Goal: Task Accomplishment & Management: Complete application form

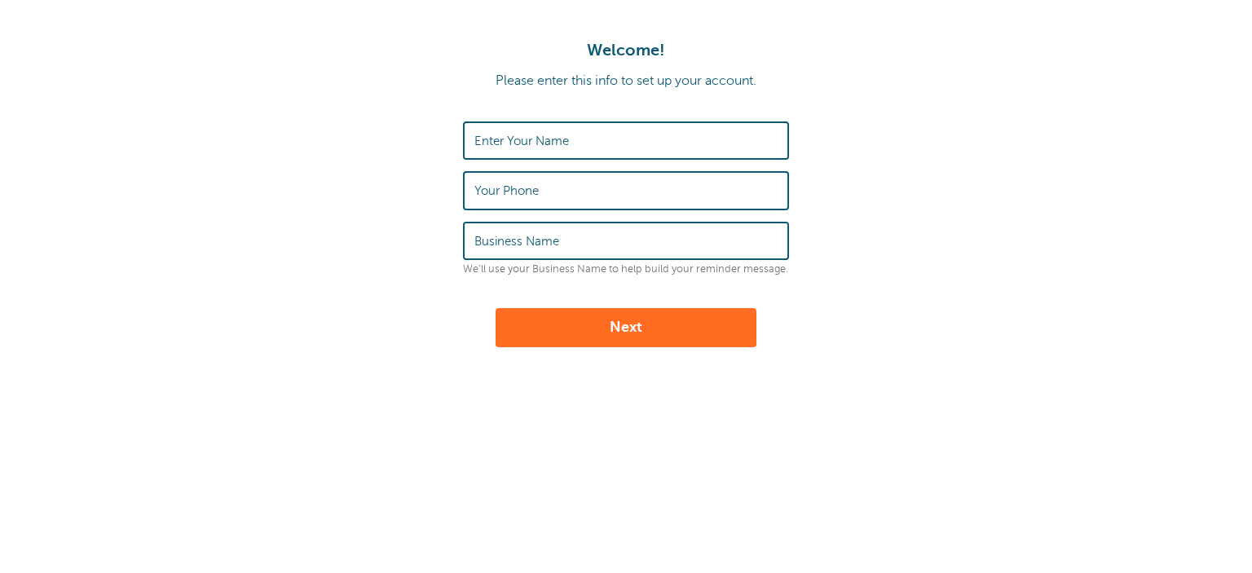
click at [511, 146] on label "Enter Your Name" at bounding box center [521, 141] width 95 height 15
click at [511, 146] on input "Enter Your Name" at bounding box center [625, 140] width 303 height 35
type input "[PERSON_NAME]"
click at [713, 171] on div "Your Phone" at bounding box center [626, 190] width 326 height 38
click at [701, 194] on input "Your Phone" at bounding box center [625, 190] width 303 height 35
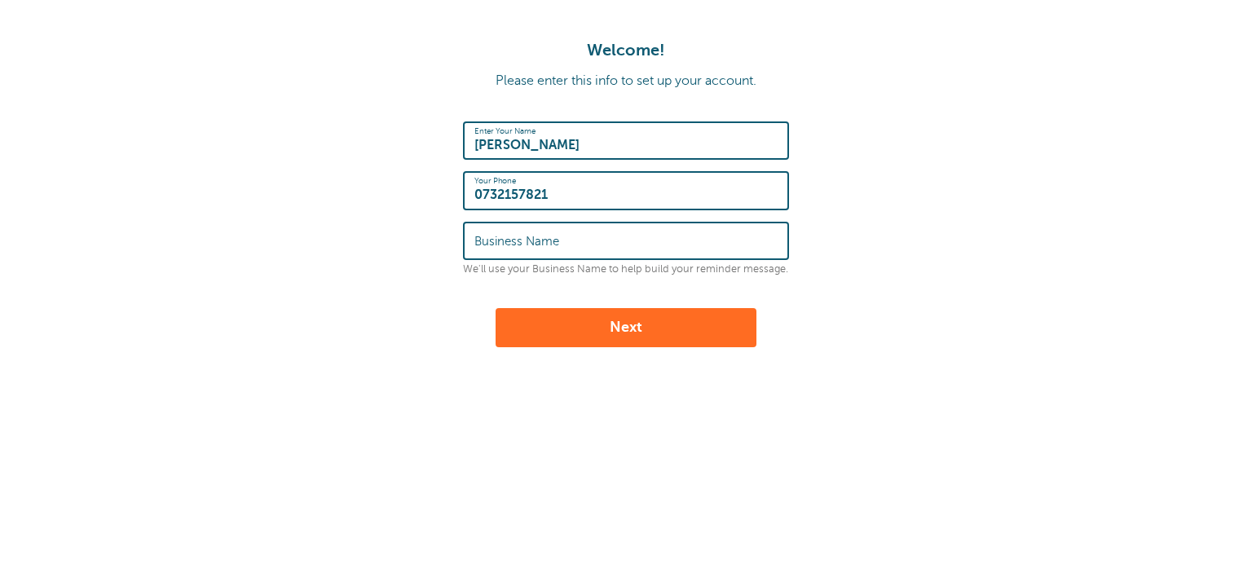
type input "0732157821"
click at [549, 238] on label "Business Name" at bounding box center [516, 241] width 85 height 15
click at [549, 238] on input "Business Name" at bounding box center [625, 240] width 303 height 35
type input "SaveMyLeads"
click at [705, 319] on button "Next" at bounding box center [626, 327] width 261 height 39
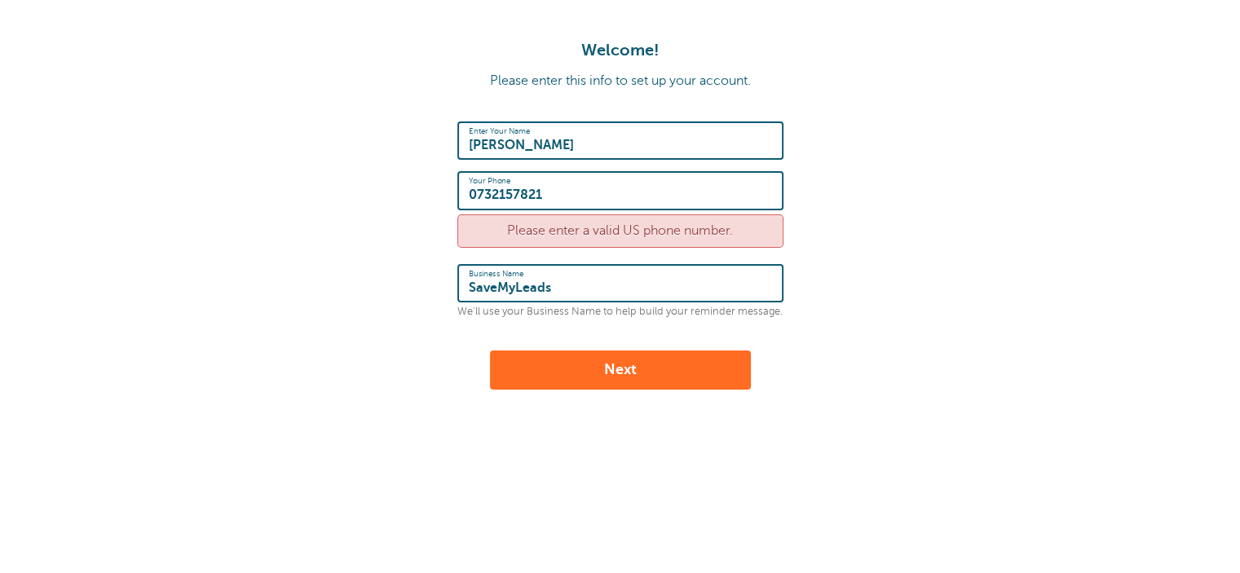
click at [471, 194] on input "0732157821" at bounding box center [620, 190] width 303 height 35
type input "380732157821"
click at [642, 375] on button "Next" at bounding box center [620, 370] width 261 height 39
click at [862, 224] on form "Enter Your Name Alex Your Phone 380732157821 Please enter a valid US phone numb…" at bounding box center [619, 255] width 1207 height 268
click at [597, 188] on input "380732157821" at bounding box center [620, 190] width 303 height 35
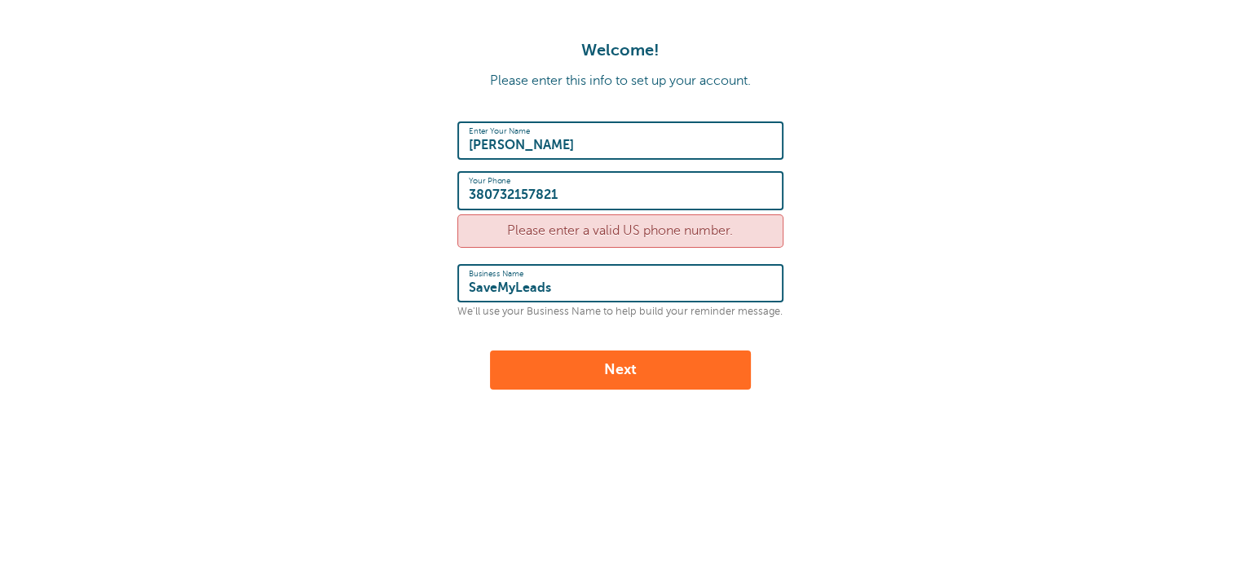
drag, startPoint x: 404, startPoint y: 194, endPoint x: 351, endPoint y: 201, distance: 53.5
click at [351, 201] on form "Enter Your Name Alex Your Phone 380732157821 Please enter a valid US phone numb…" at bounding box center [619, 255] width 1207 height 268
paste input "+1 (555) 555-1234"
type input "+1 (555) 555-1234"
click at [694, 368] on button "Next" at bounding box center [620, 370] width 261 height 39
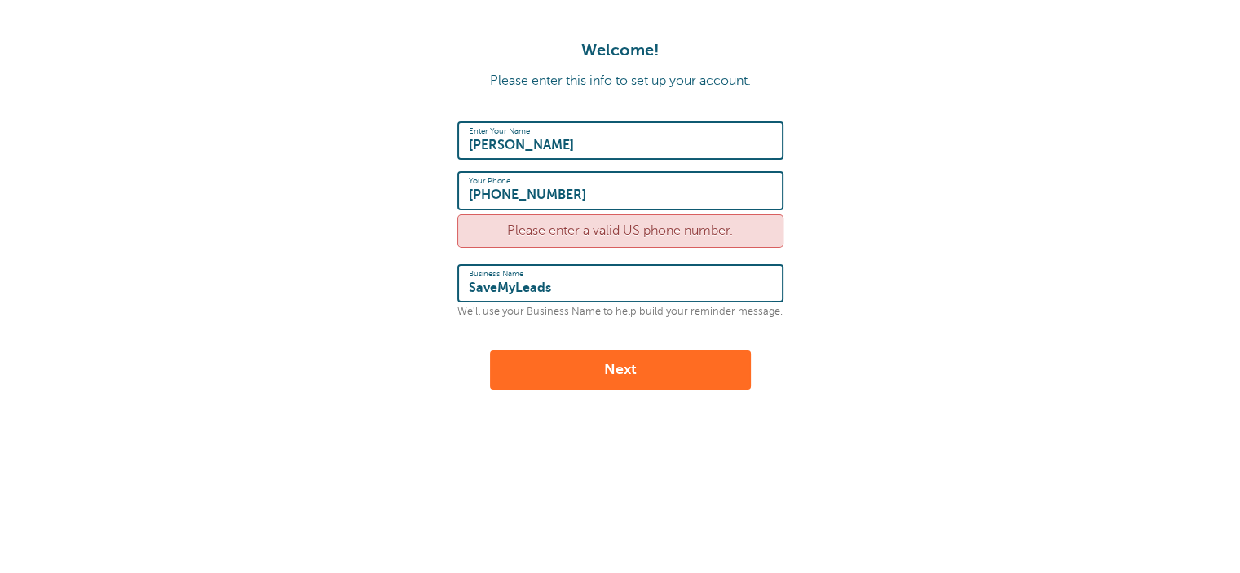
drag, startPoint x: 576, startPoint y: 195, endPoint x: 546, endPoint y: 192, distance: 30.3
click at [546, 192] on input "+1 (555) 555-1234" at bounding box center [620, 190] width 303 height 35
type input "+1 (555) 555-9876"
click at [648, 369] on button "Next" at bounding box center [620, 370] width 261 height 39
click at [628, 219] on div "Please enter a valid US phone number." at bounding box center [620, 230] width 326 height 33
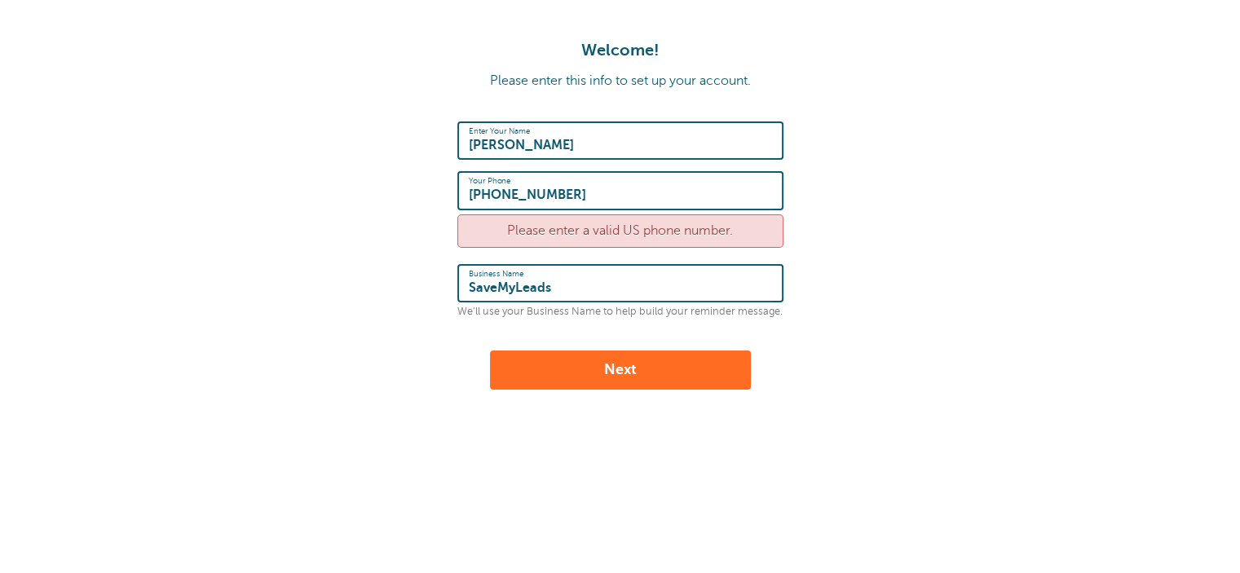
click at [633, 237] on div "Please enter a valid US phone number." at bounding box center [620, 230] width 326 height 33
drag, startPoint x: 730, startPoint y: 227, endPoint x: 499, endPoint y: 231, distance: 231.5
click at [499, 231] on div "Please enter a valid US phone number." at bounding box center [620, 230] width 326 height 33
copy div "Please enter a valid US phone number"
drag, startPoint x: 512, startPoint y: 193, endPoint x: 492, endPoint y: 198, distance: 20.2
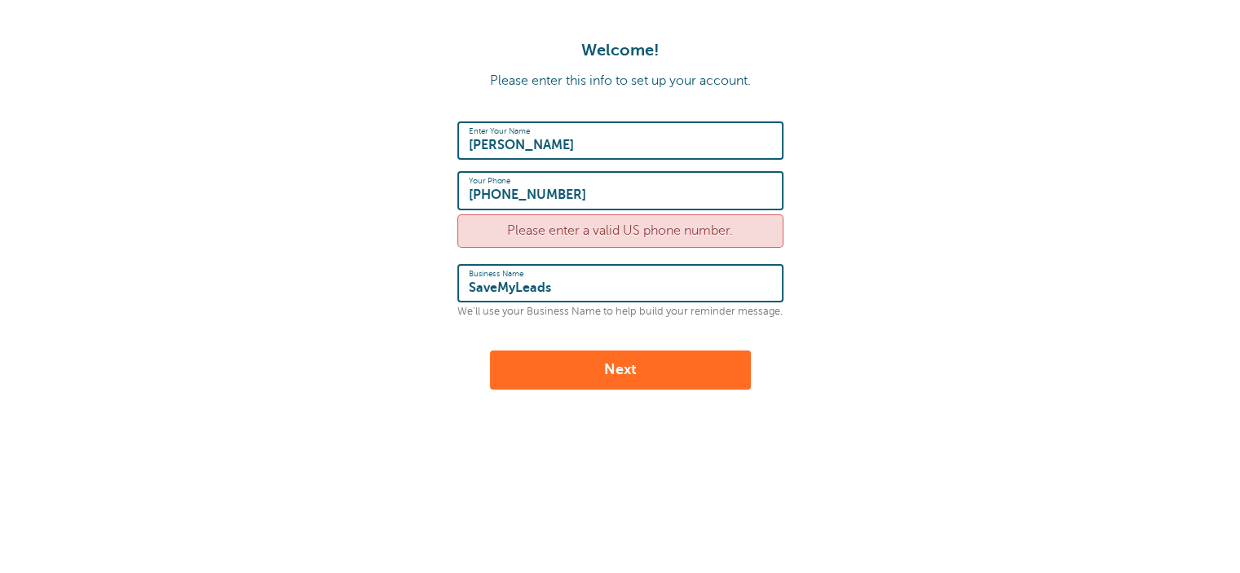
click at [492, 198] on input "+1 (555) 555-9876" at bounding box center [620, 190] width 303 height 35
type input "+1 (408) 555-9876"
click at [643, 368] on button "Next" at bounding box center [620, 370] width 261 height 39
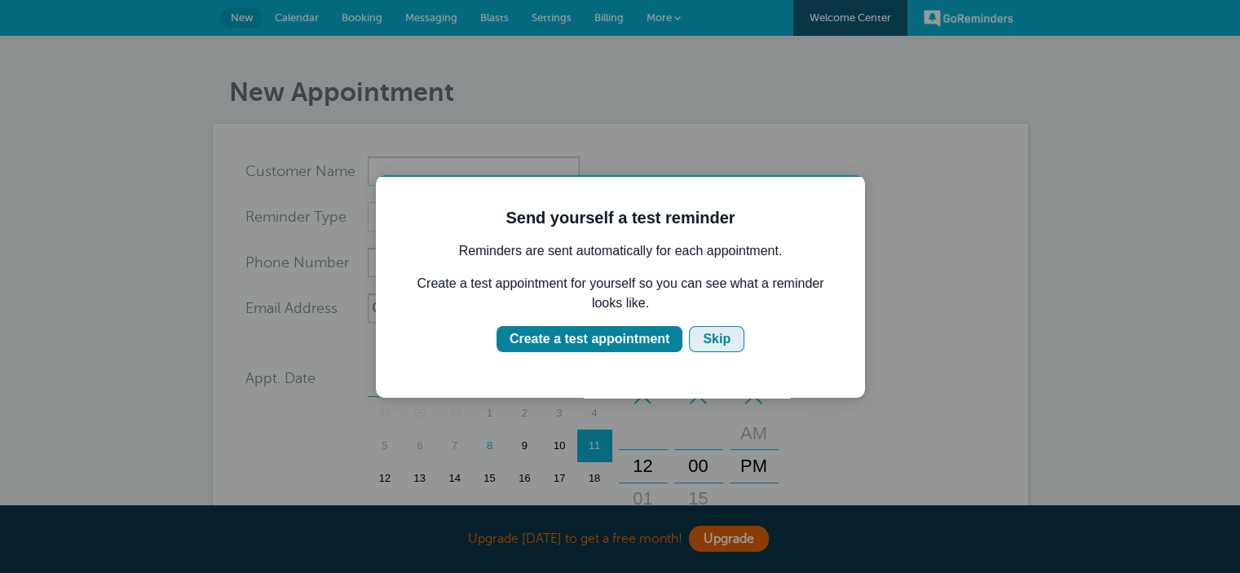
click at [723, 343] on div "Skip" at bounding box center [717, 339] width 28 height 20
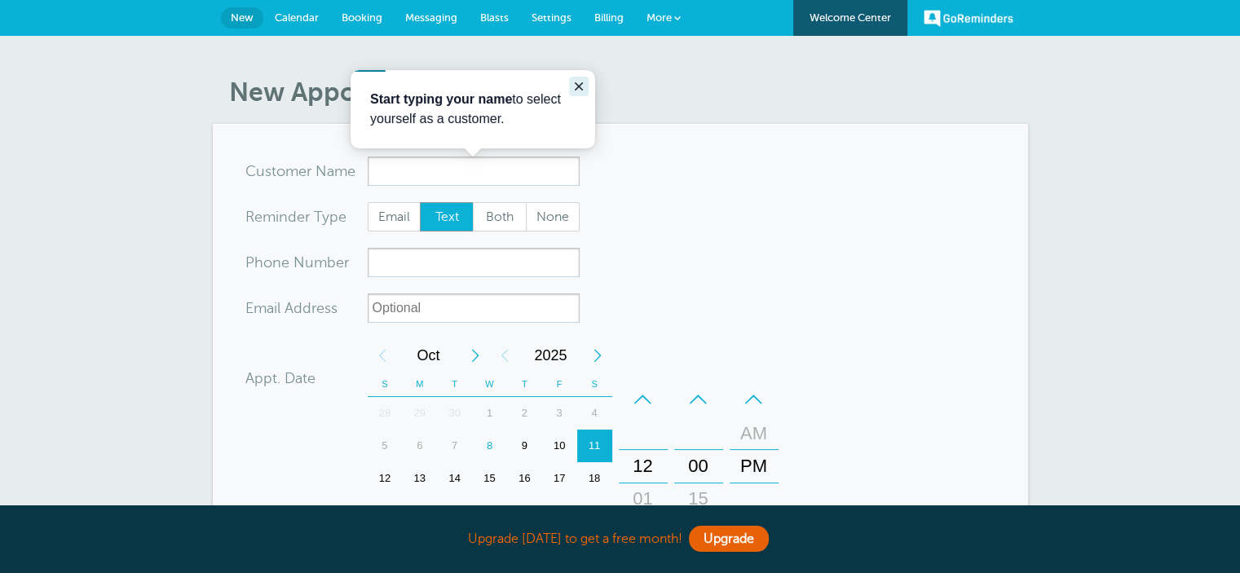
click at [579, 84] on icon "Close guide" at bounding box center [578, 86] width 13 height 13
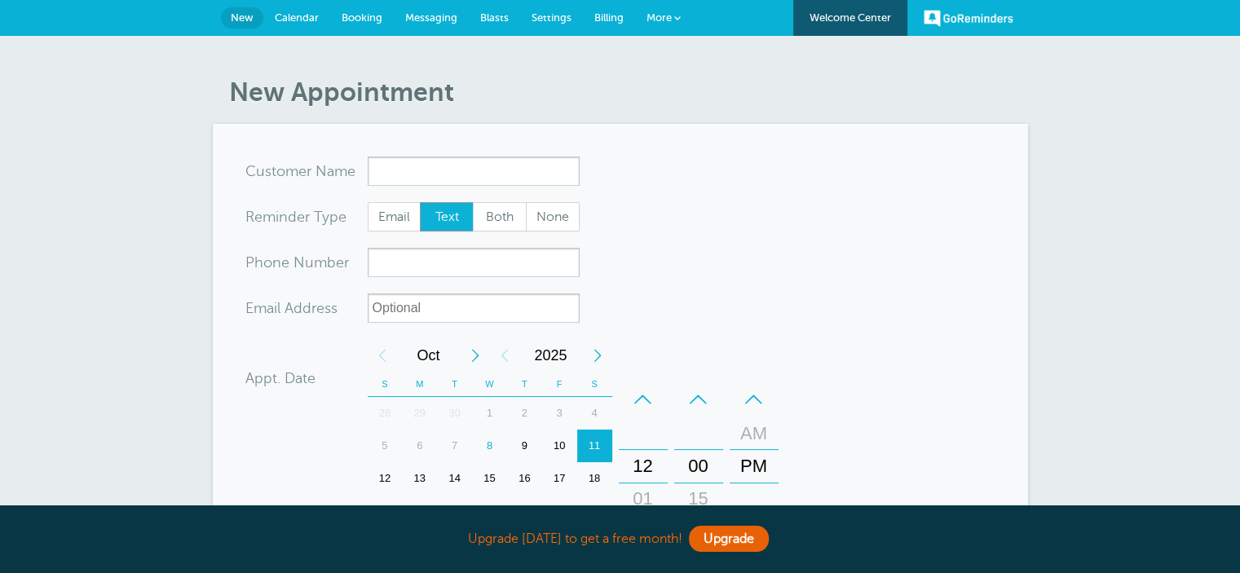
click at [236, 14] on span "New" at bounding box center [242, 17] width 23 height 12
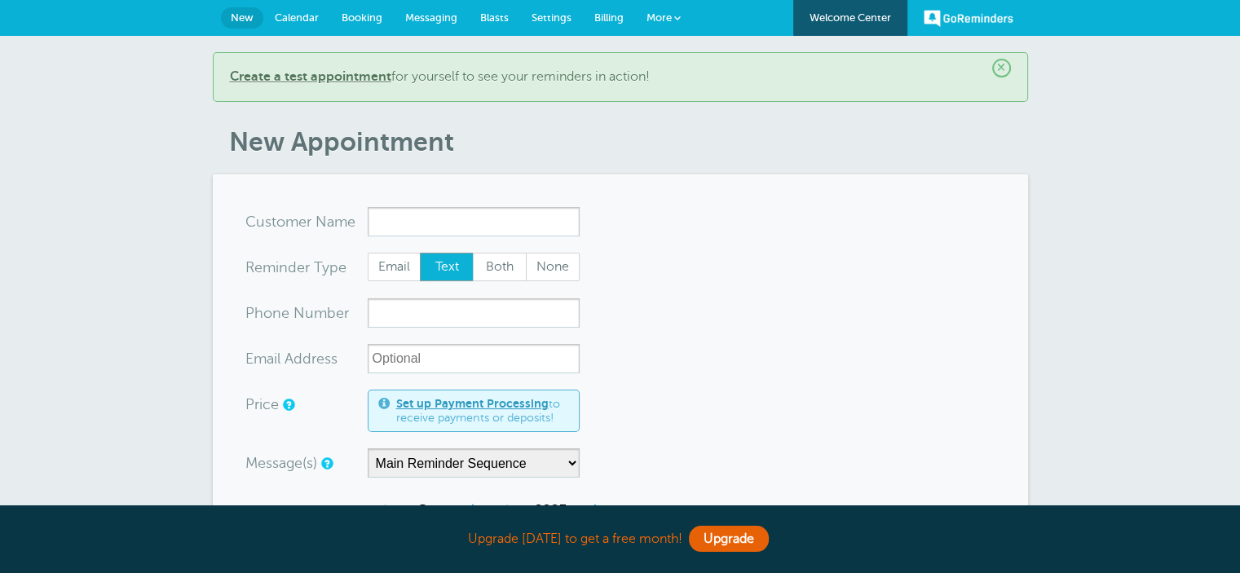
click at [991, 20] on link "GoReminders" at bounding box center [969, 18] width 90 height 36
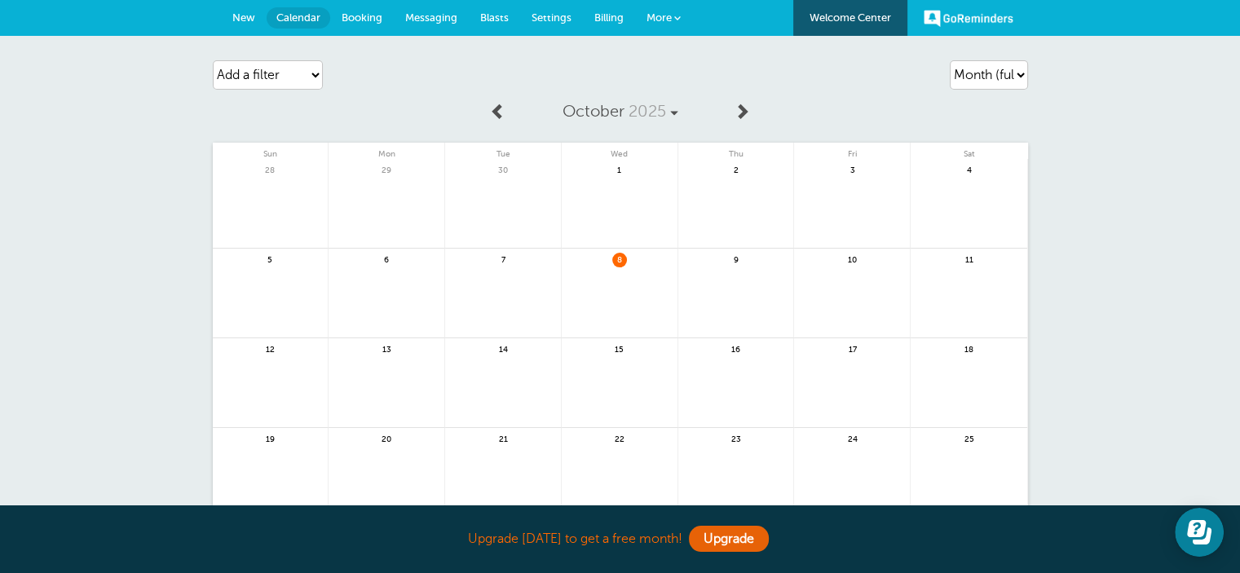
click at [551, 24] on link "Settings" at bounding box center [551, 18] width 63 height 36
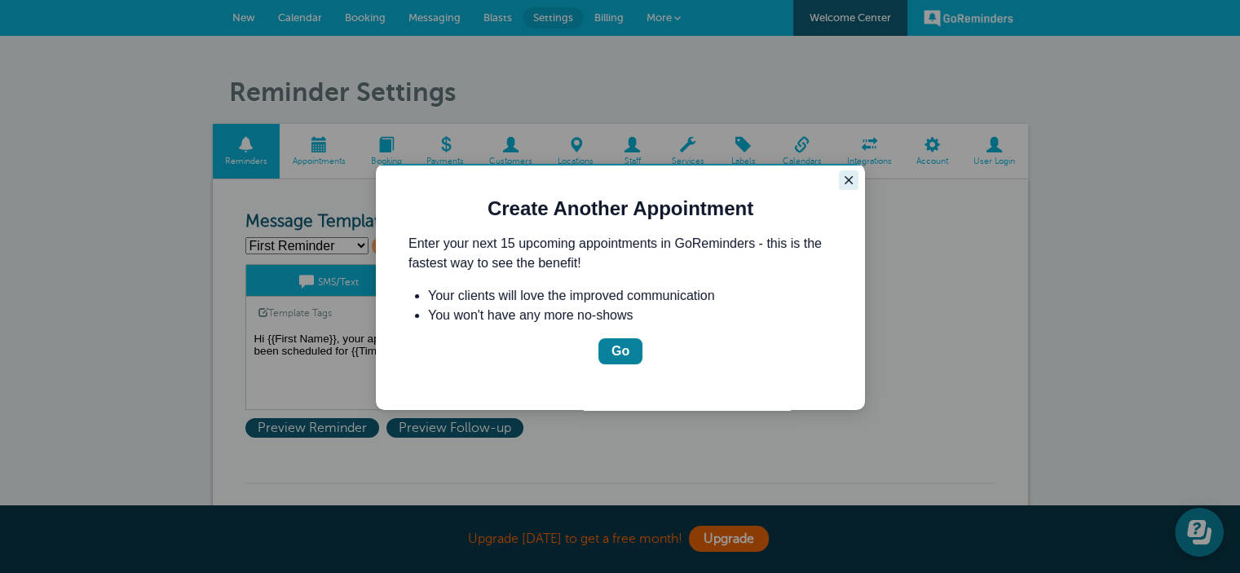
click at [852, 181] on icon "Close guide" at bounding box center [848, 180] width 13 height 13
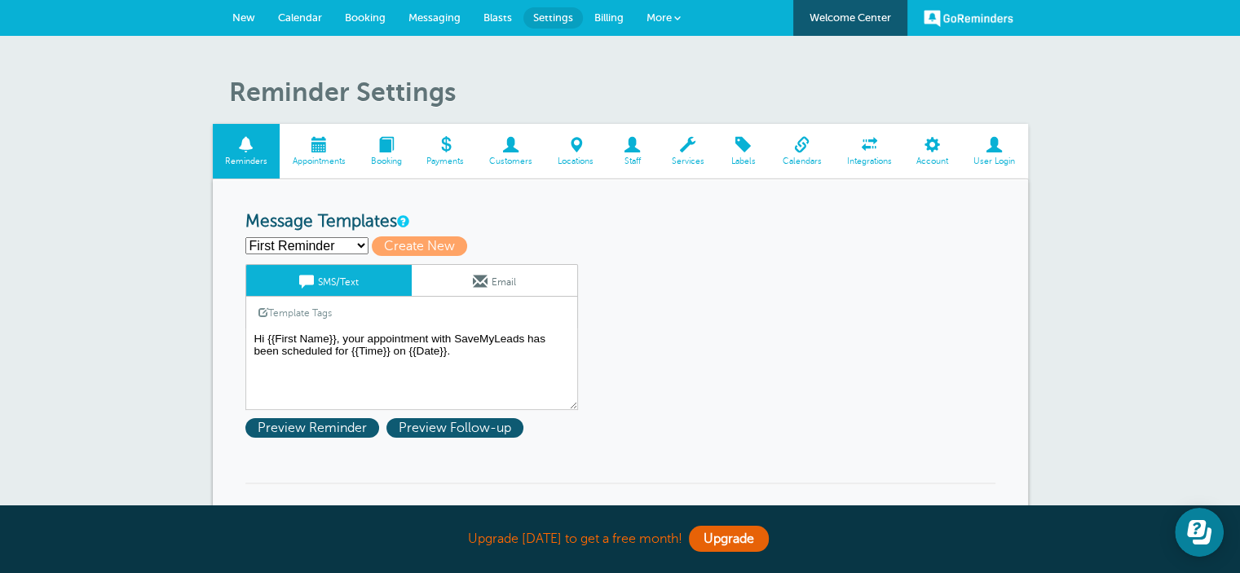
click at [861, 144] on span at bounding box center [869, 144] width 70 height 15
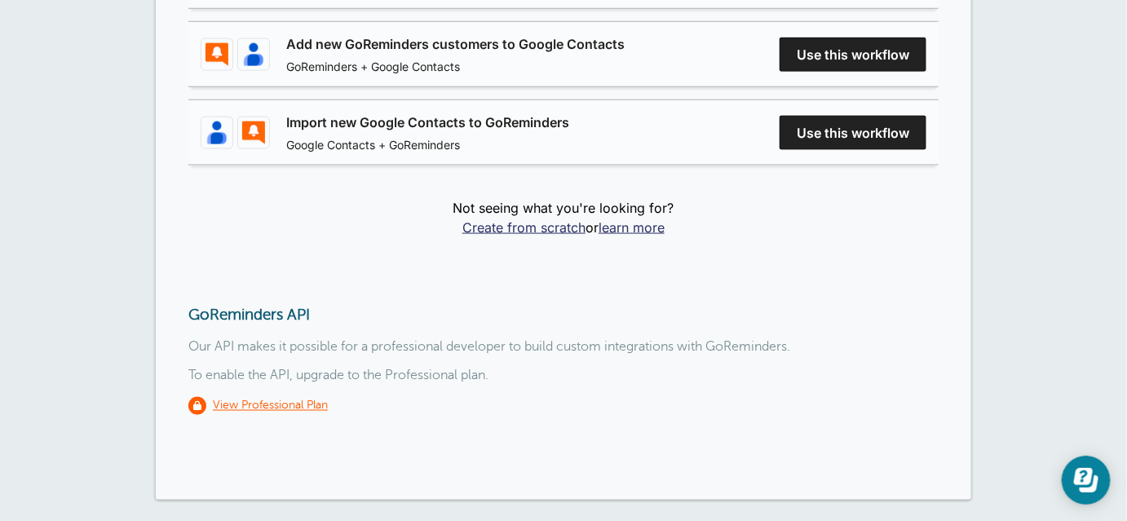
scroll to position [667, 0]
click at [414, 359] on div "GoReminders API Our API makes it possible for a professional developer to build…" at bounding box center [563, 359] width 750 height 109
click at [412, 371] on p "To enable the API, upgrade to the Professional plan." at bounding box center [563, 375] width 750 height 15
drag, startPoint x: 283, startPoint y: 305, endPoint x: 184, endPoint y: 289, distance: 100.0
click at [184, 289] on div "Zapier Our Zapier integration allows you to connect GoReminders to thousands of…" at bounding box center [563, 6] width 815 height 986
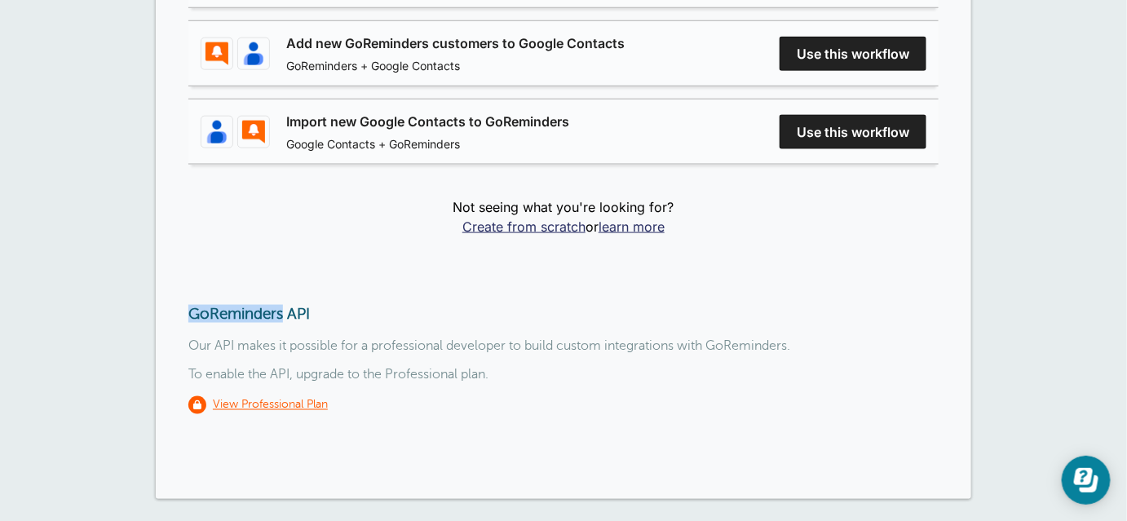
copy h3 "GoReminders"
